Goal: Browse casually

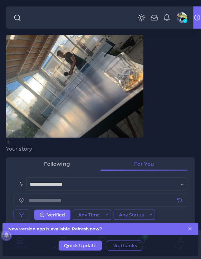
click at [90, 245] on button "Quick Update" at bounding box center [80, 246] width 43 height 10
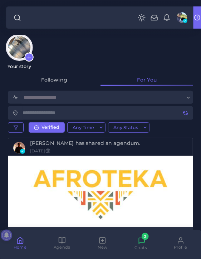
click at [17, 40] on img at bounding box center [19, 47] width 24 height 24
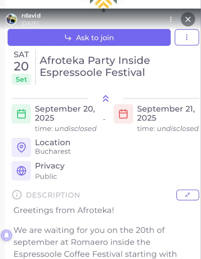
click at [190, 138] on div at bounding box center [176, 130] width 51 height 201
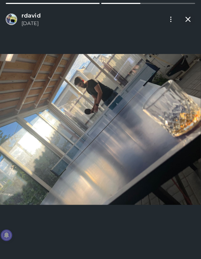
click at [190, 138] on div at bounding box center [176, 130] width 51 height 201
